Goal: Task Accomplishment & Management: Manage account settings

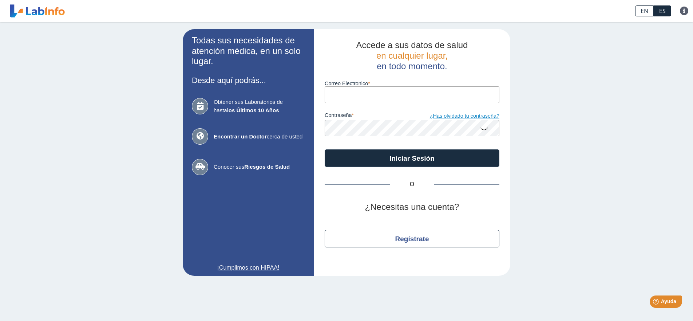
click at [465, 116] on link "¿Has olvidado tu contraseña?" at bounding box center [455, 116] width 87 height 8
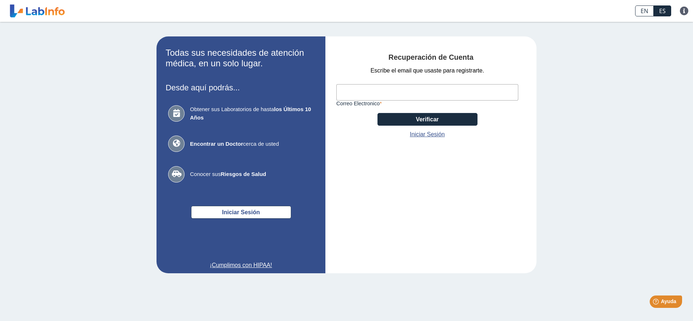
paste input "[EMAIL_ADDRESS][DOMAIN_NAME]"
type input "[EMAIL_ADDRESS][DOMAIN_NAME]"
click at [407, 118] on button "Verificar" at bounding box center [427, 119] width 100 height 13
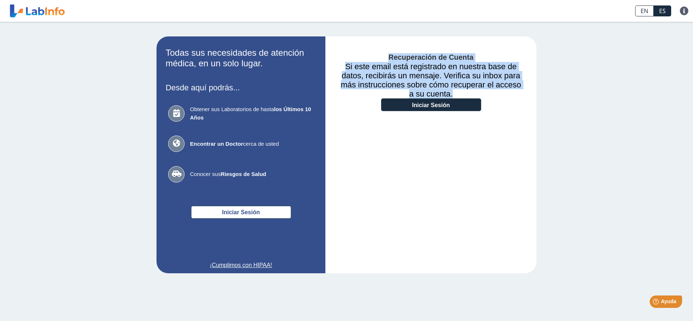
drag, startPoint x: 453, startPoint y: 92, endPoint x: 352, endPoint y: 65, distance: 104.6
click at [334, 60] on div "Recuperación de Cuenta Si este email está registrado en nuestra base de datos, …" at bounding box center [430, 154] width 211 height 237
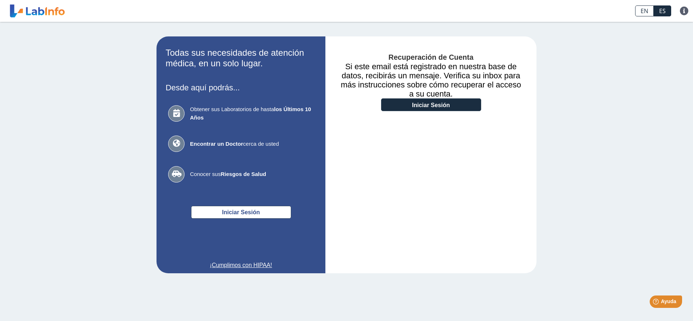
drag, startPoint x: 358, startPoint y: 65, endPoint x: 375, endPoint y: 72, distance: 18.5
click at [358, 65] on h3 "Si este email está registrado en nuestra base de datos, recibirás un mensaje. V…" at bounding box center [430, 80] width 189 height 36
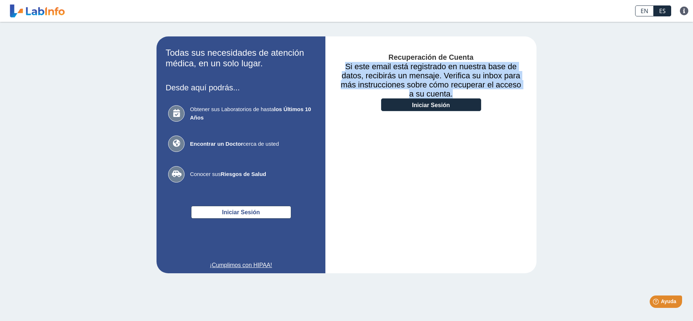
drag, startPoint x: 434, startPoint y: 94, endPoint x: 367, endPoint y: 70, distance: 70.8
click at [352, 67] on h3 "Si este email está registrado en nuestra base de datos, recibirás un mensaje. V…" at bounding box center [430, 80] width 189 height 36
copy h3 "Si este email está registrado en nuestra base de datos, recibirás un mensaje. V…"
